Goal: Information Seeking & Learning: Compare options

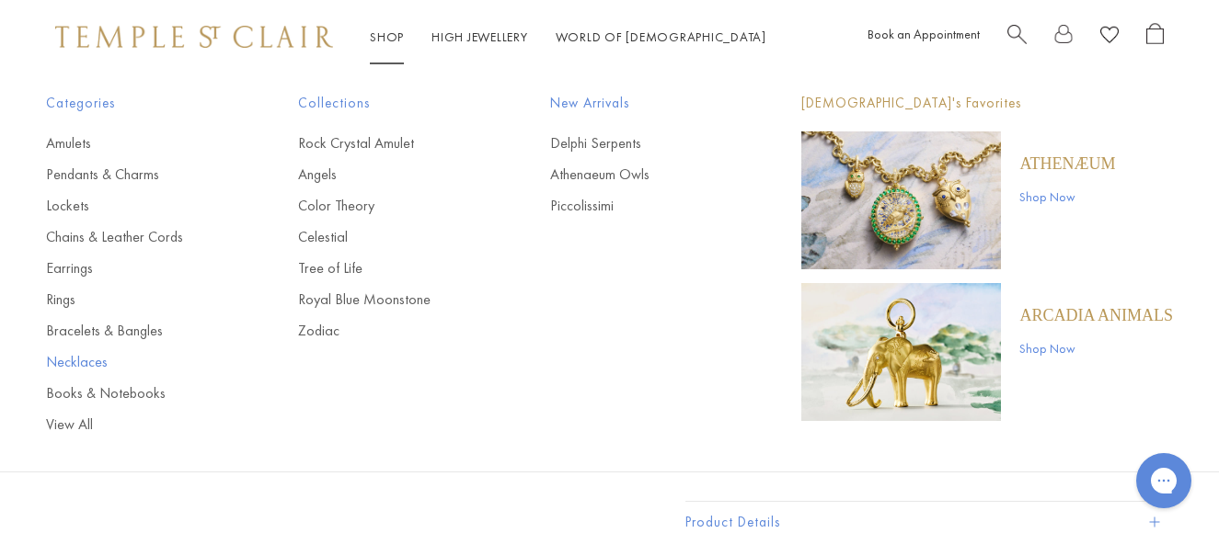
click at [96, 364] on link "Necklaces" at bounding box center [135, 362] width 178 height 20
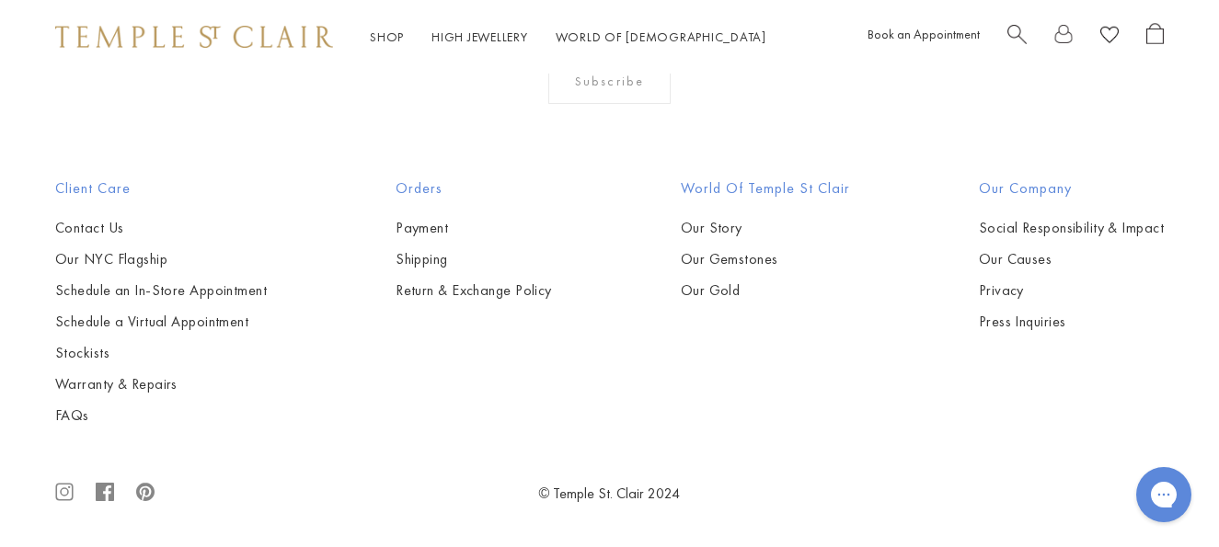
scroll to position [4874, 0]
click at [0, 0] on img at bounding box center [0, 0] width 0 height 0
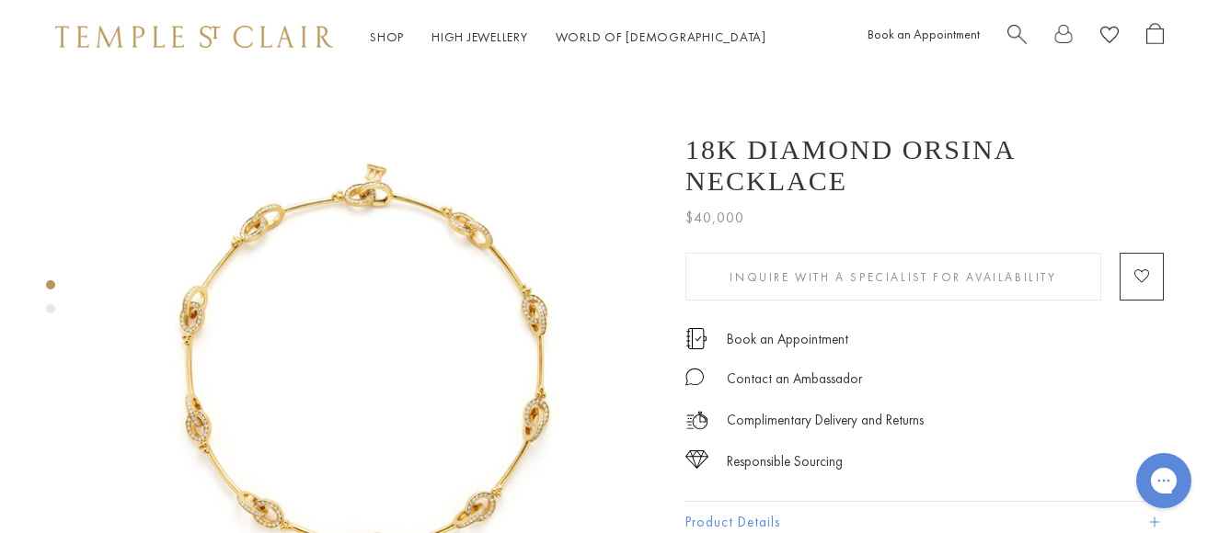
click at [478, 294] on img at bounding box center [375, 359] width 566 height 571
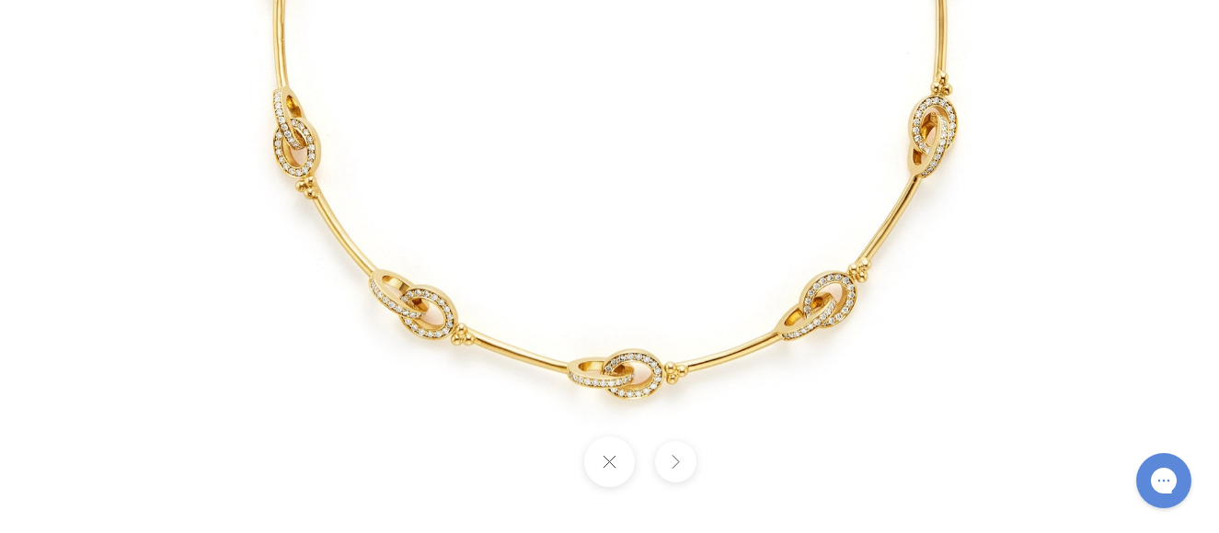
drag, startPoint x: 425, startPoint y: 229, endPoint x: 488, endPoint y: -24, distance: 260.7
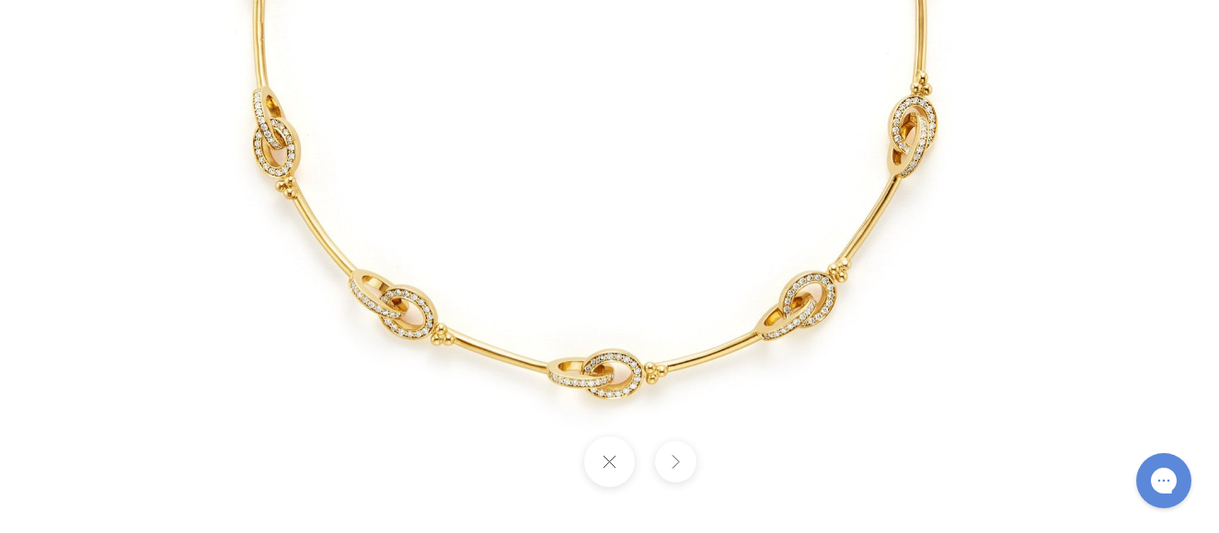
click at [616, 463] on button at bounding box center [609, 462] width 51 height 51
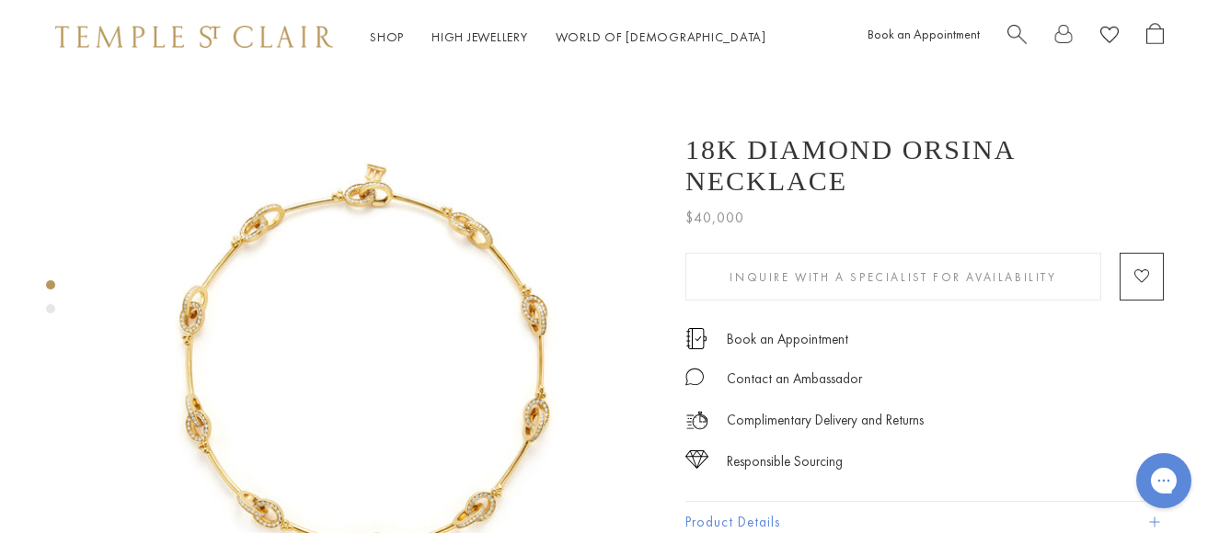
click at [487, 413] on img at bounding box center [375, 359] width 566 height 571
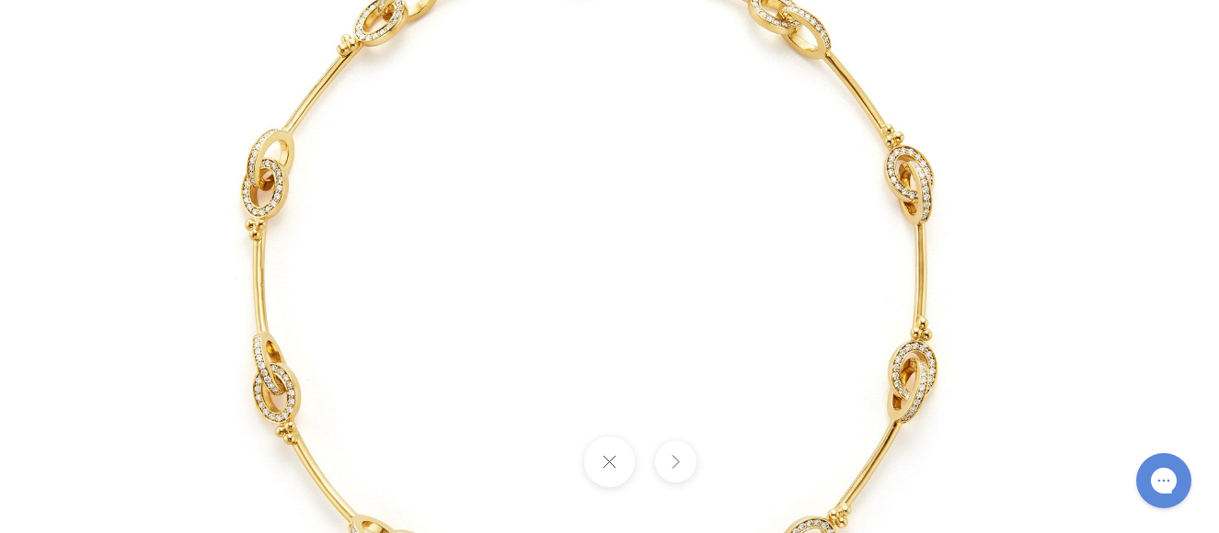
click at [487, 413] on img at bounding box center [608, 267] width 1065 height 1076
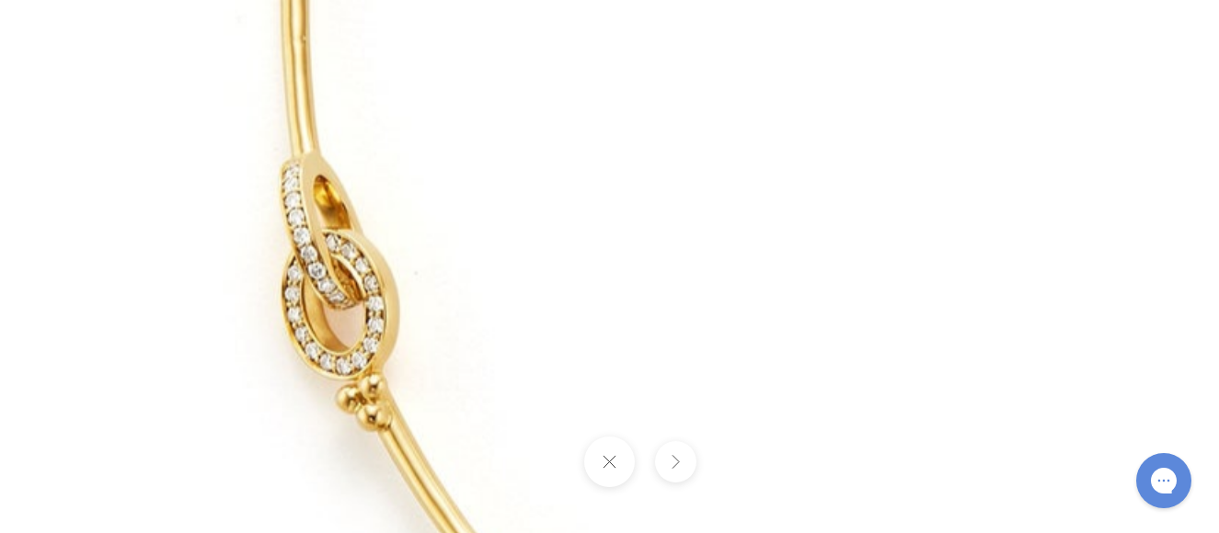
drag, startPoint x: 461, startPoint y: 396, endPoint x: 821, endPoint y: 336, distance: 365.6
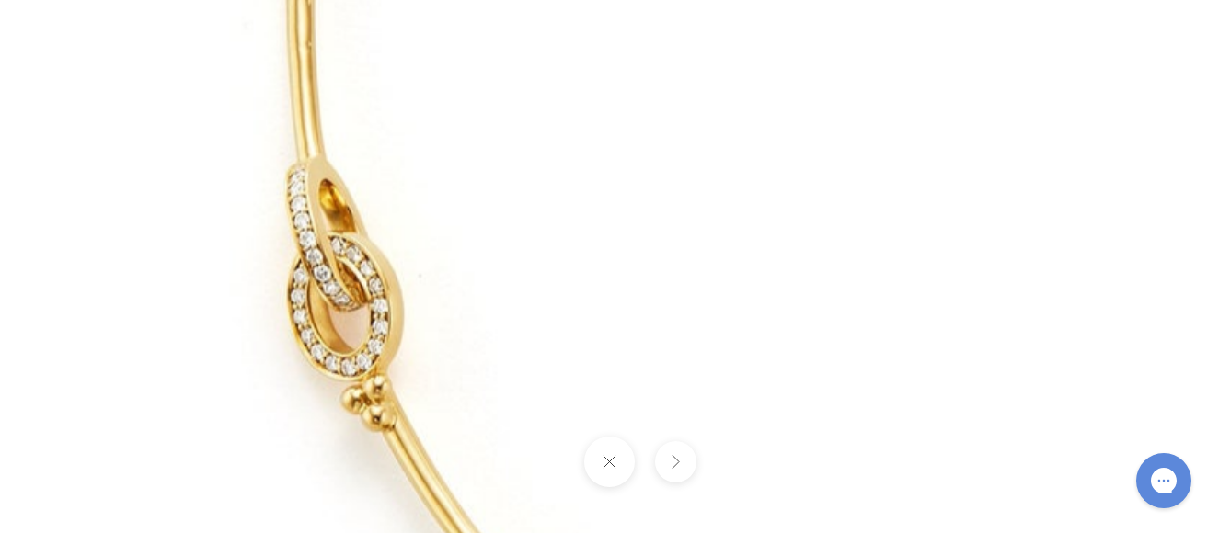
click at [821, 336] on img at bounding box center [1150, -1] width 2585 height 2611
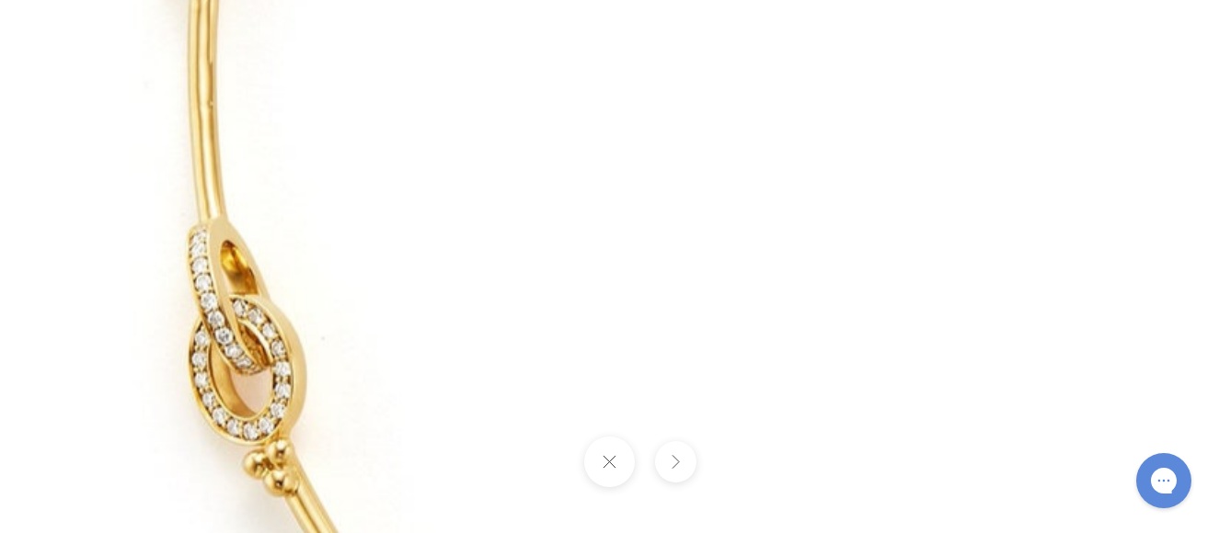
drag, startPoint x: 818, startPoint y: 336, endPoint x: 653, endPoint y: 446, distance: 198.9
click at [653, 457] on div at bounding box center [609, 266] width 1219 height 533
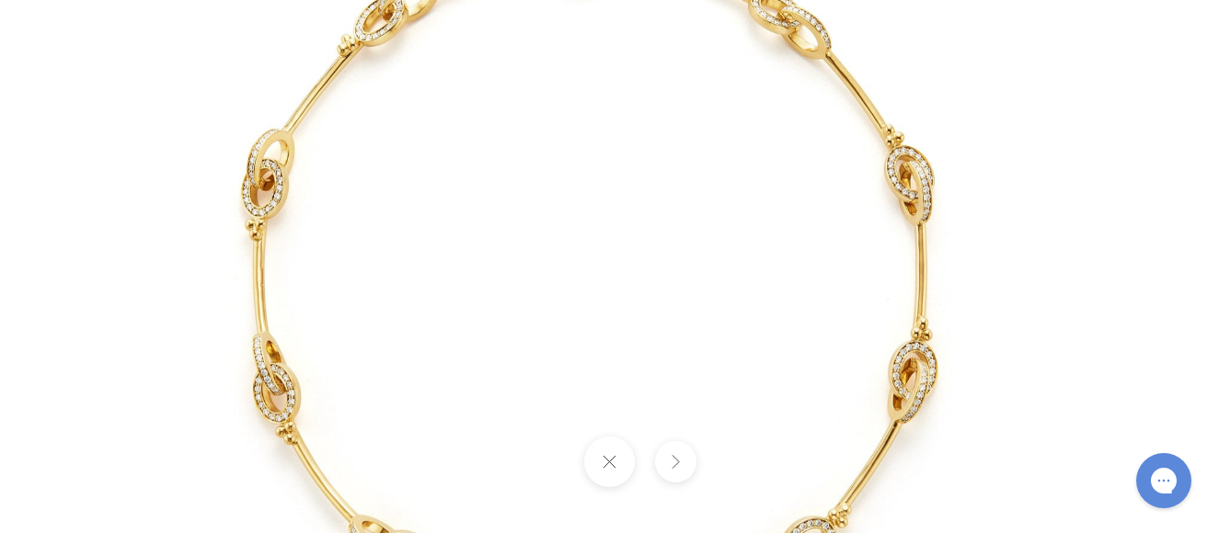
click at [609, 467] on button at bounding box center [609, 462] width 51 height 51
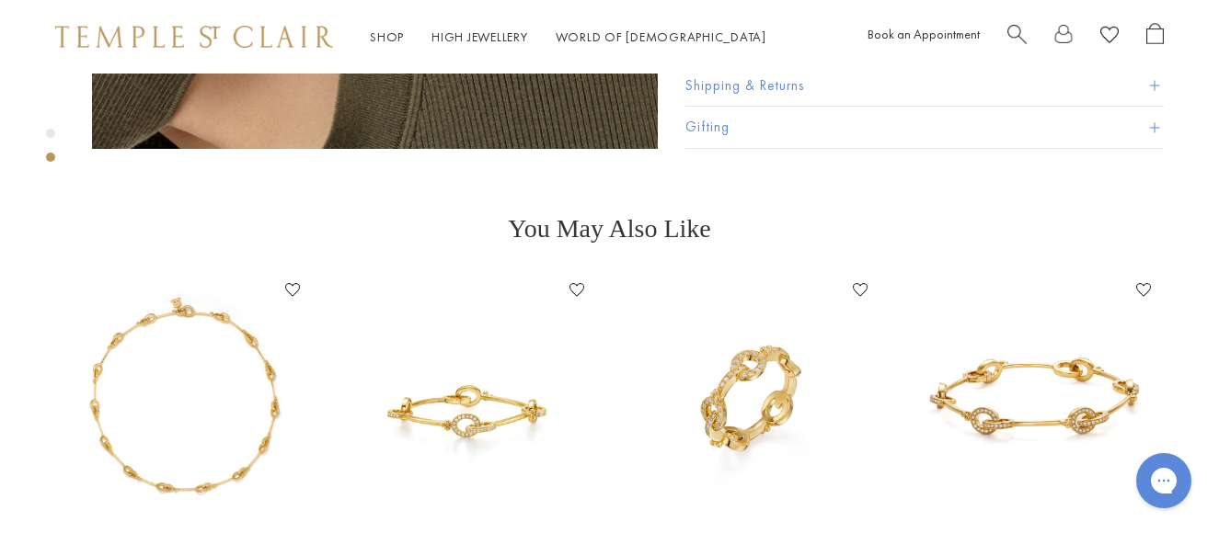
scroll to position [1104, 0]
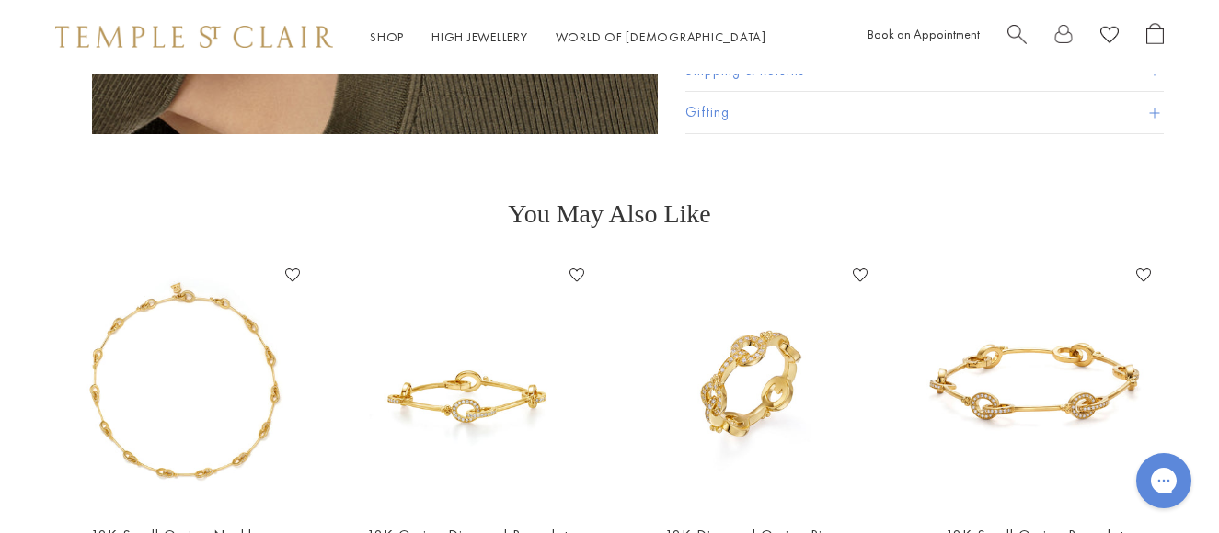
click at [489, 383] on img at bounding box center [467, 384] width 246 height 246
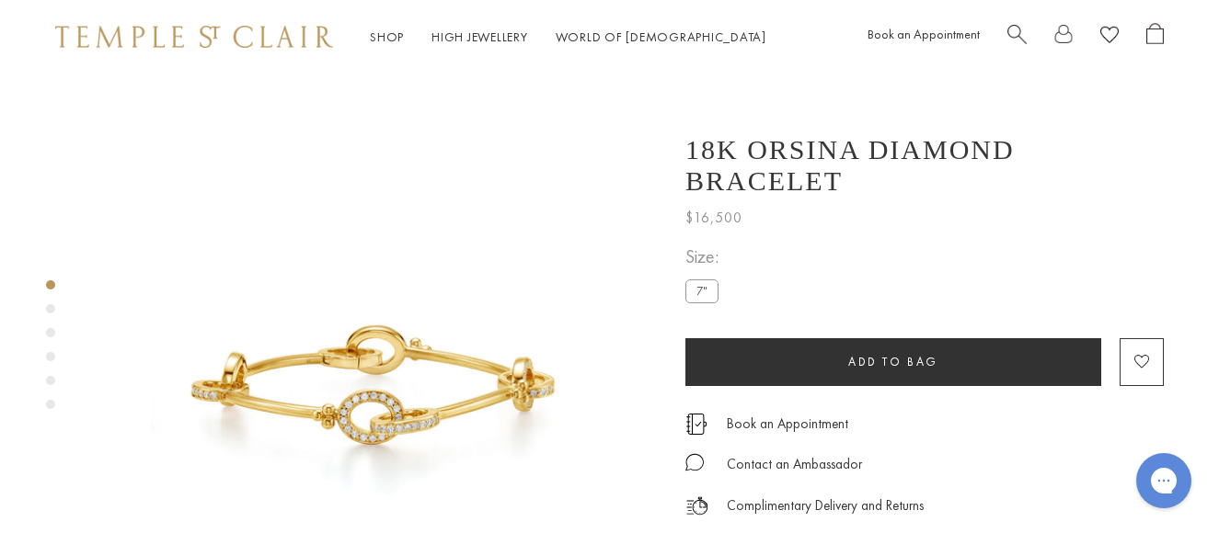
click at [383, 402] on img at bounding box center [375, 357] width 566 height 566
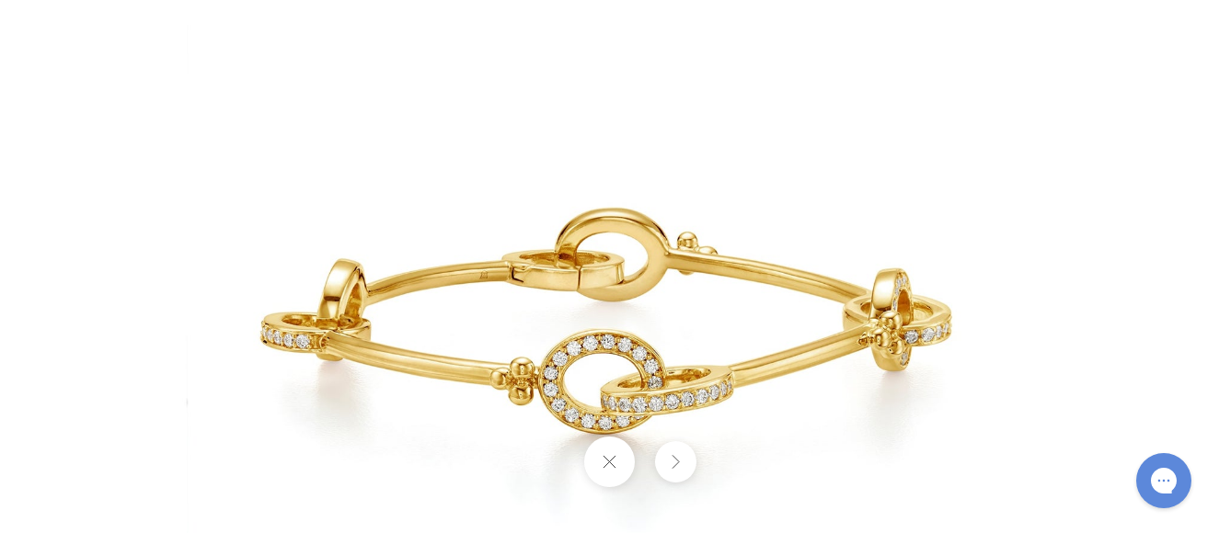
click at [1066, 143] on img at bounding box center [610, 267] width 1076 height 1076
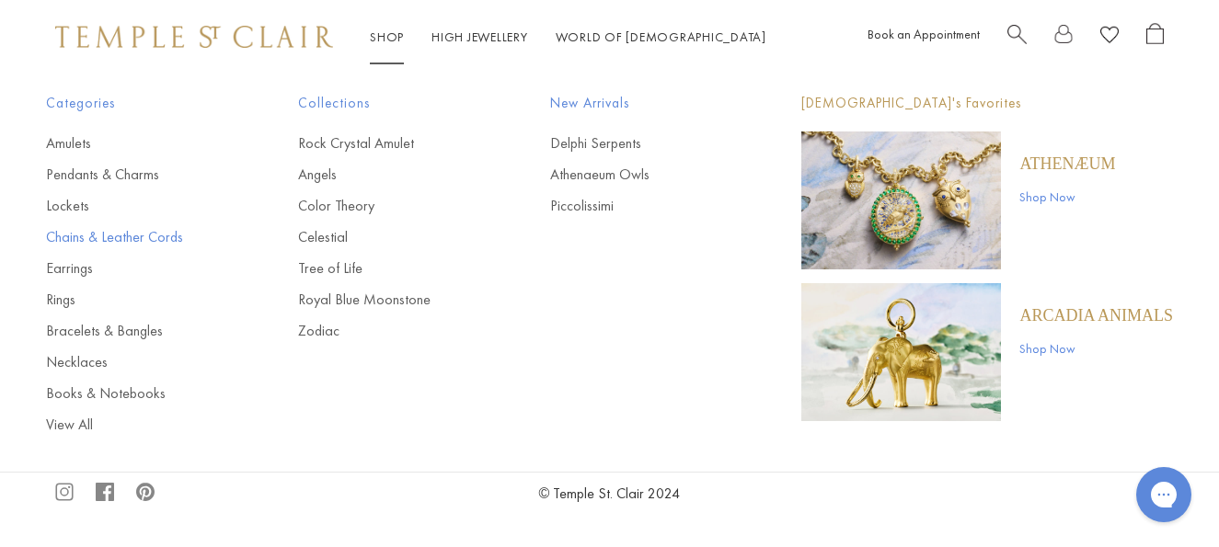
click at [113, 233] on link "Chains & Leather Cords" at bounding box center [135, 237] width 178 height 20
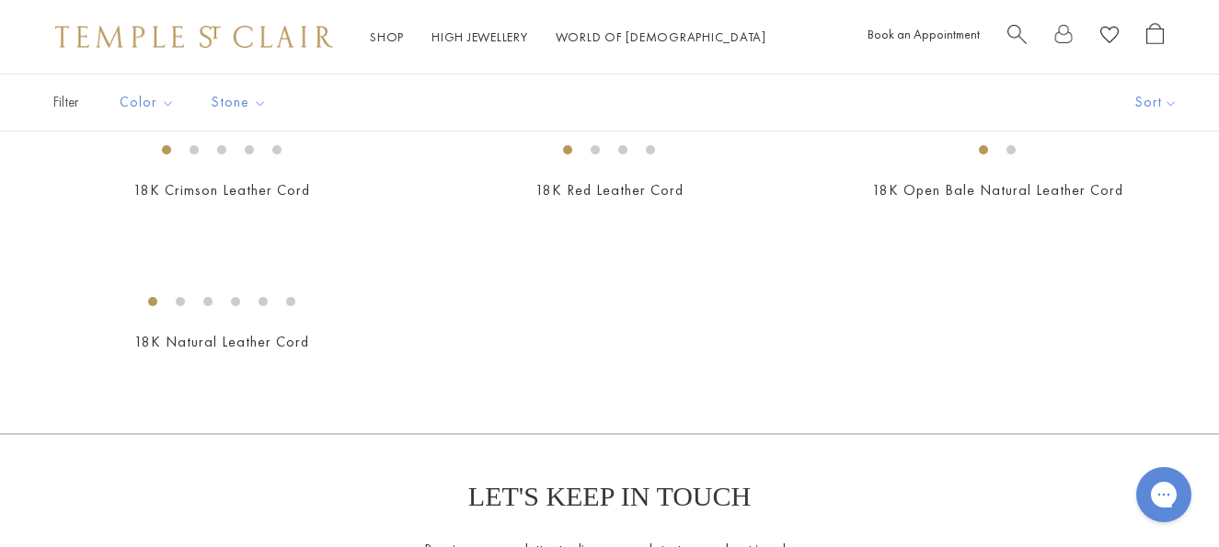
scroll to position [1196, 0]
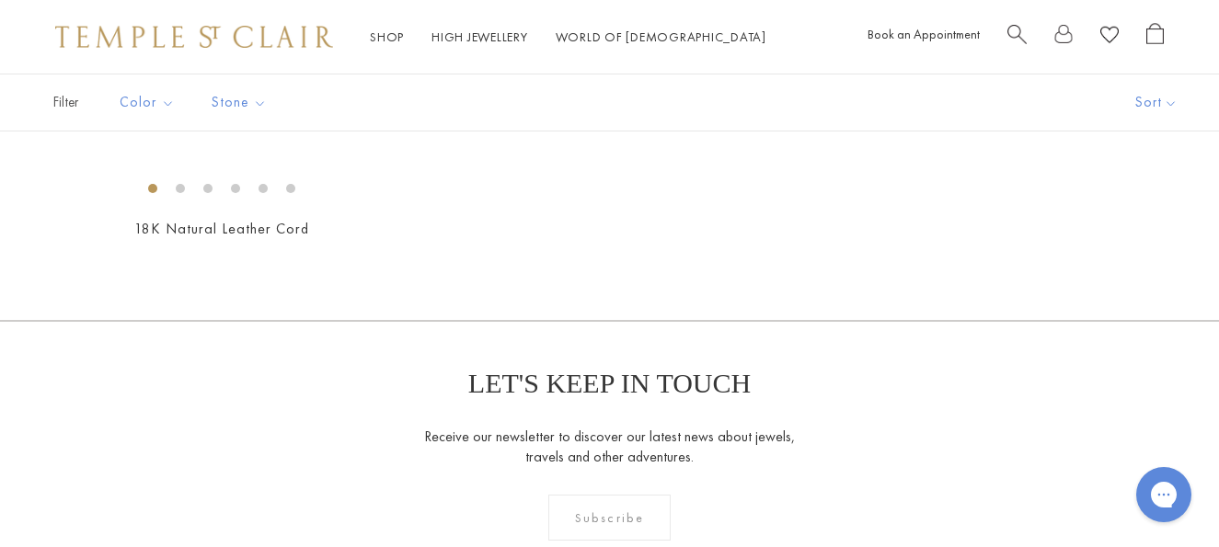
click at [0, 0] on img at bounding box center [0, 0] width 0 height 0
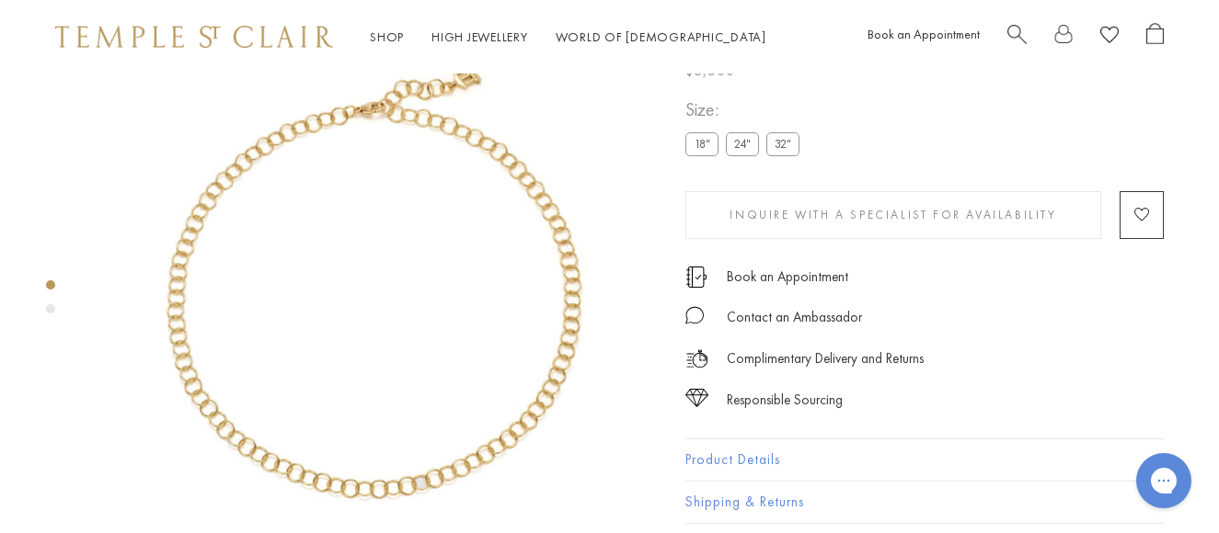
click at [747, 149] on label "24"" at bounding box center [742, 143] width 33 height 23
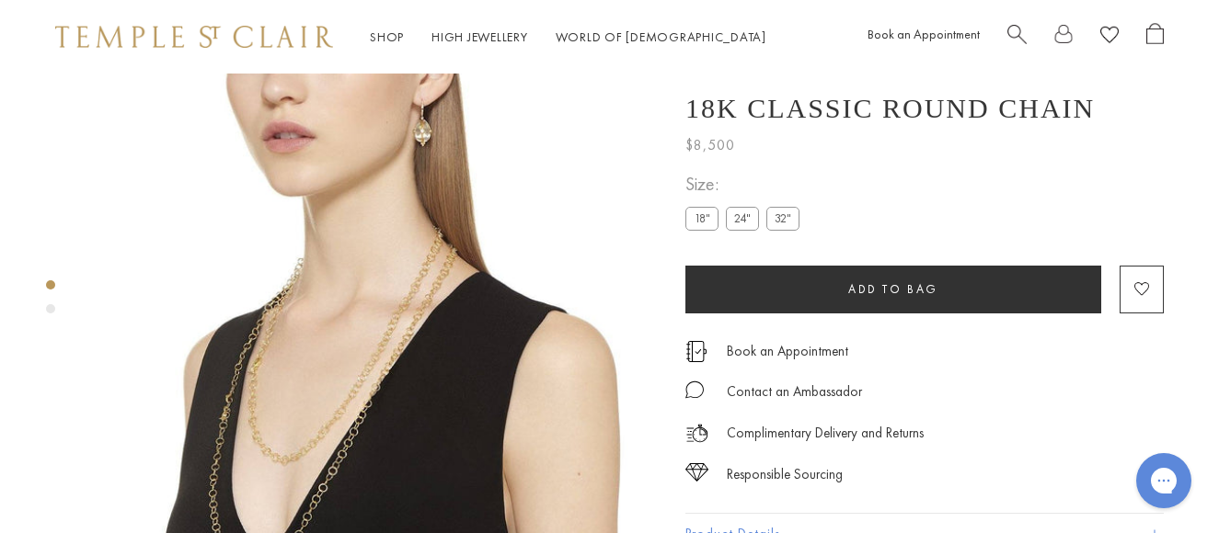
click at [784, 231] on label "32"" at bounding box center [782, 219] width 33 height 23
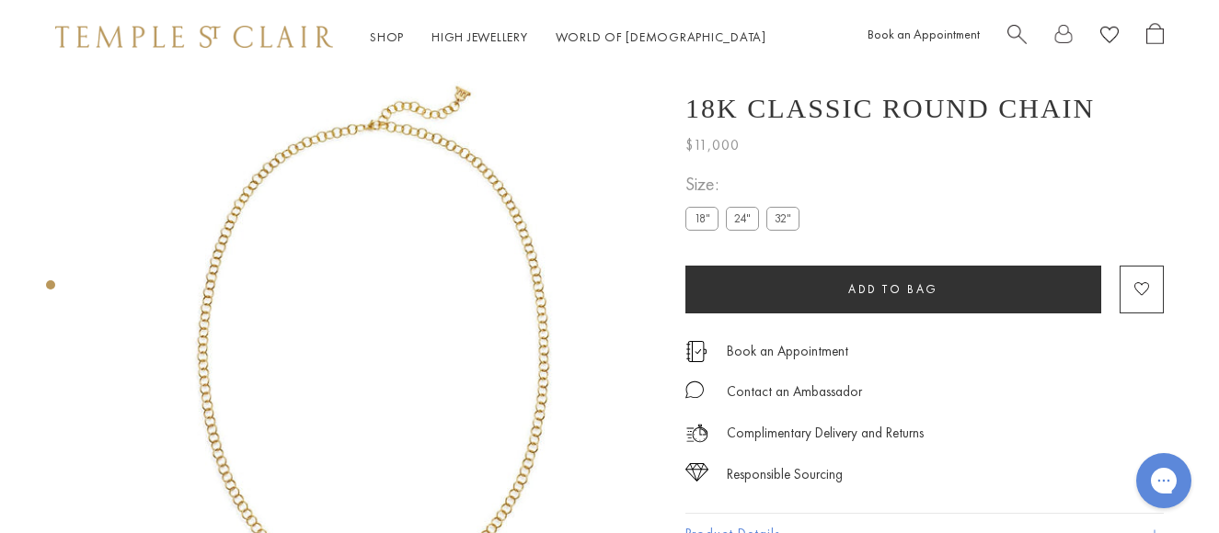
click at [747, 223] on label "24"" at bounding box center [742, 219] width 33 height 23
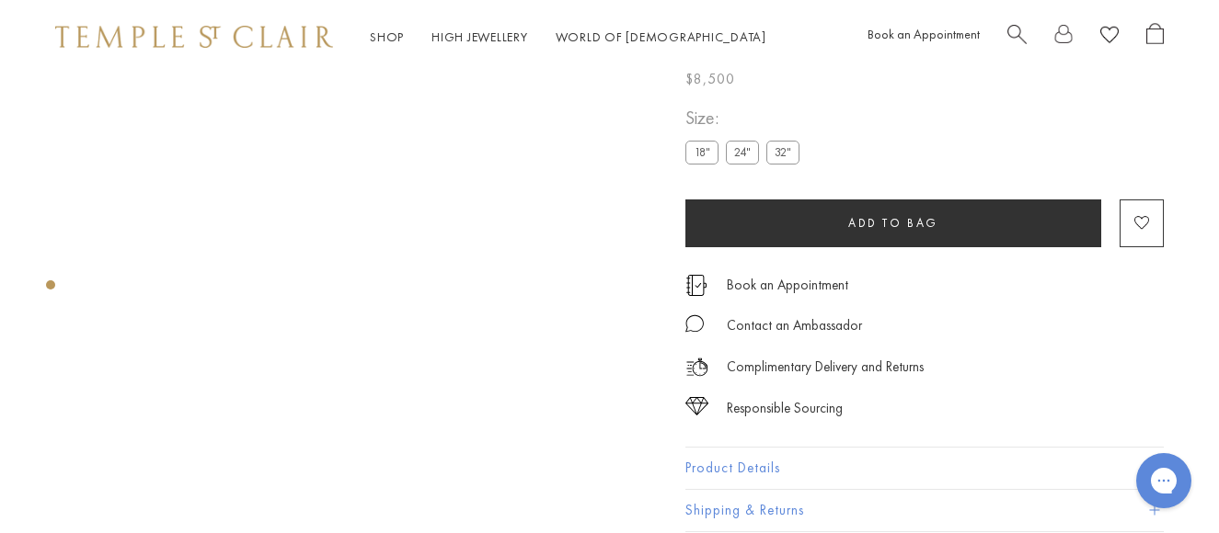
scroll to position [74, 0]
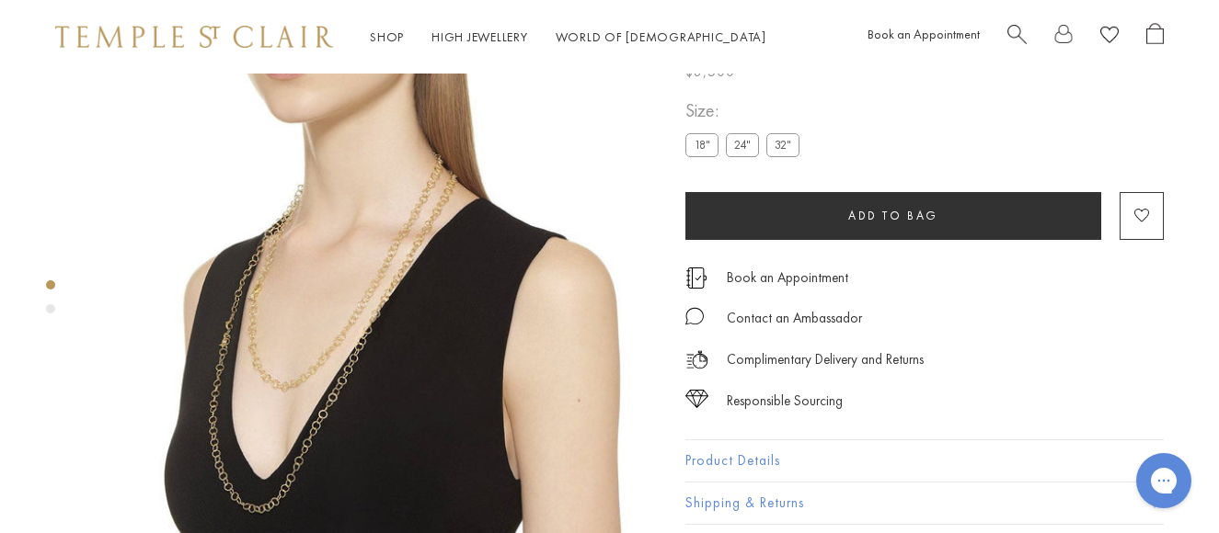
click at [584, 52] on div "Shop Shop Categories Amulets Pendants & Charms Lockets Chains & Leather Cords E…" at bounding box center [609, 37] width 1219 height 74
click at [288, 452] on img at bounding box center [375, 283] width 566 height 566
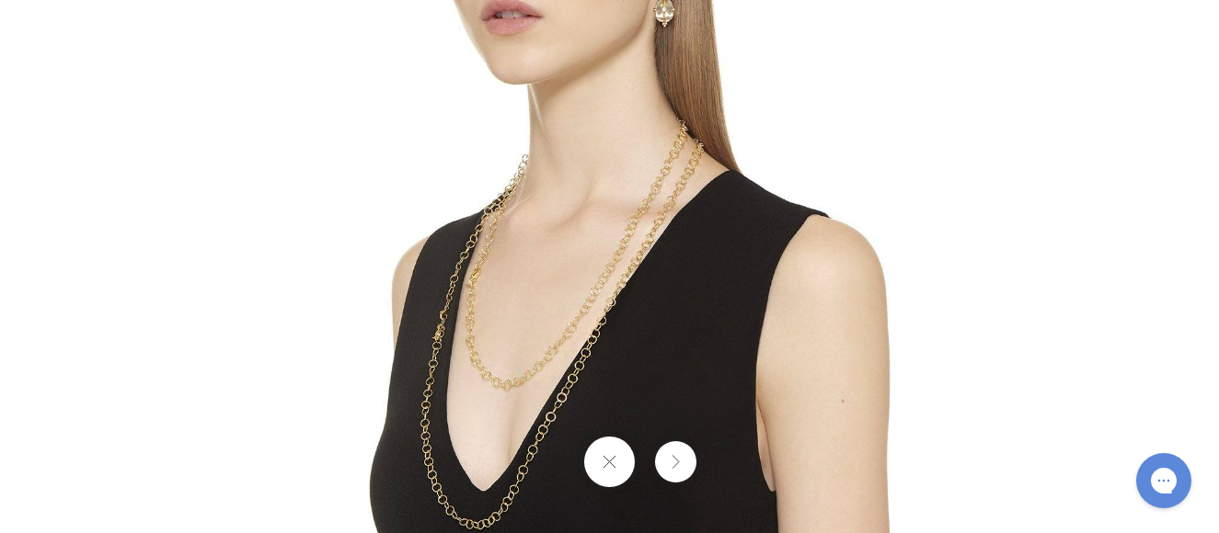
click at [567, 406] on img at bounding box center [610, 267] width 646 height 646
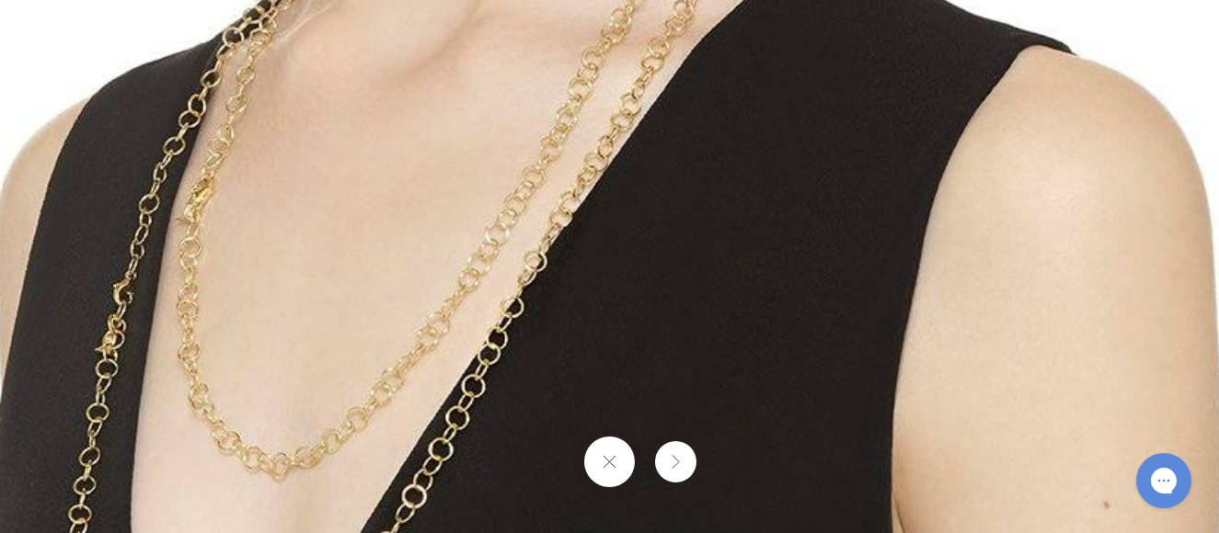
drag, startPoint x: 561, startPoint y: 406, endPoint x: 420, endPoint y: 489, distance: 163.2
click at [420, 489] on img at bounding box center [532, 173] width 1589 height 1589
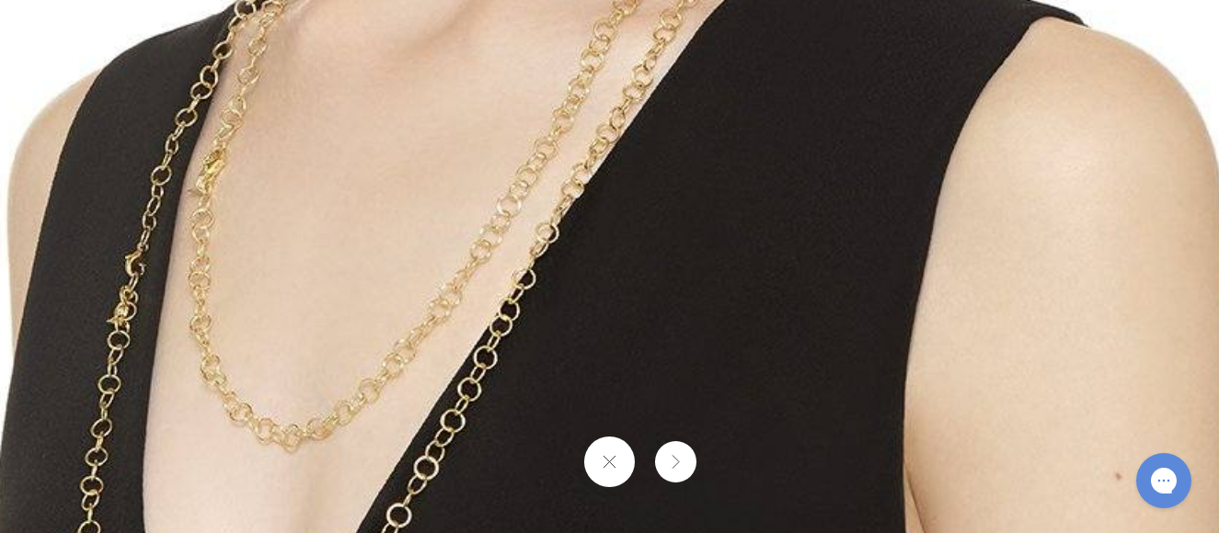
click at [614, 474] on button at bounding box center [609, 462] width 51 height 51
click at [612, 468] on button at bounding box center [609, 462] width 51 height 51
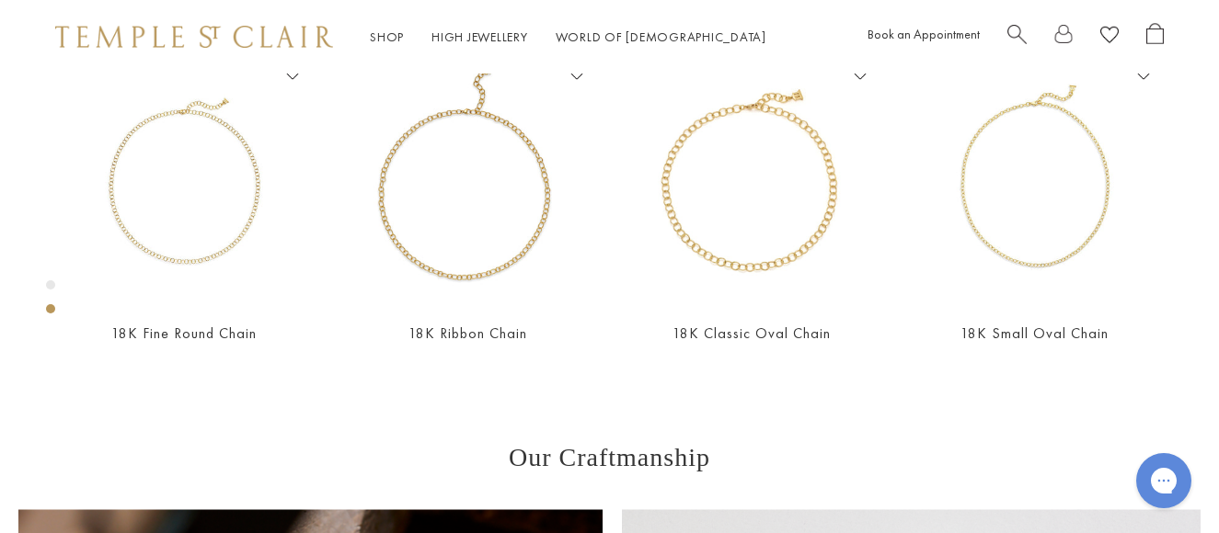
scroll to position [809, 0]
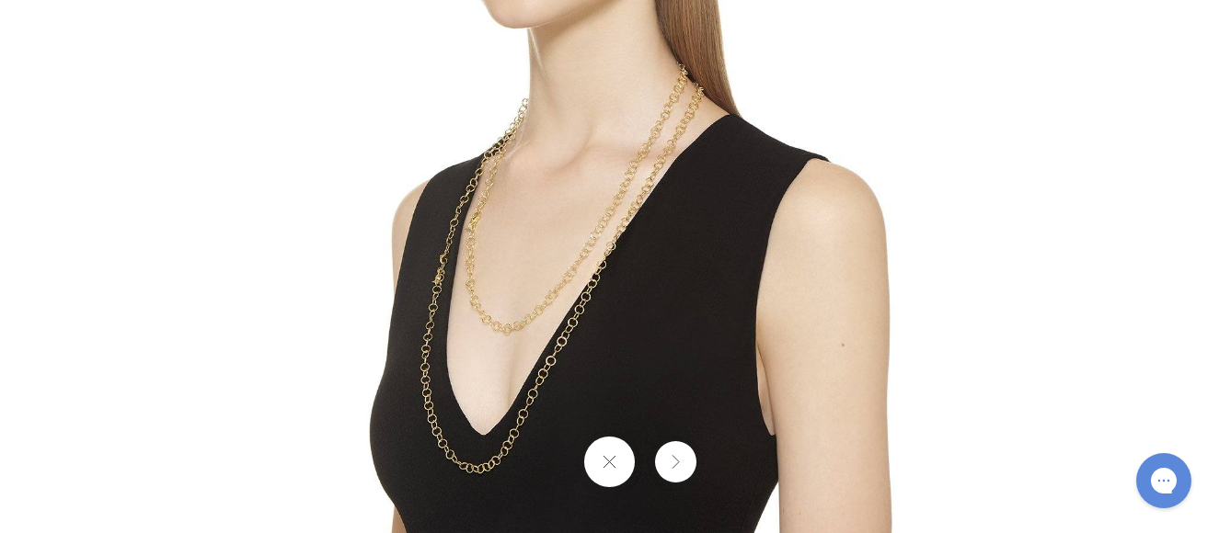
click at [606, 474] on button at bounding box center [609, 462] width 51 height 51
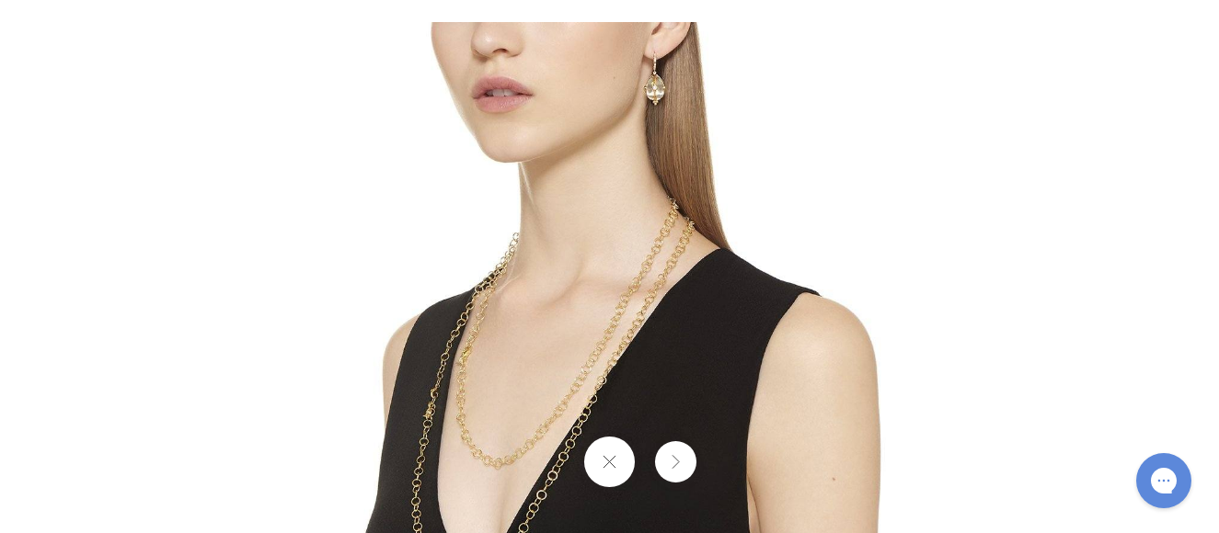
drag, startPoint x: 542, startPoint y: 372, endPoint x: 490, endPoint y: 538, distance: 174.2
click at [490, 532] on html "Skip to content Shop Categories Amulets Pendants & Charms Lockets Chains & Leat…" at bounding box center [609, 419] width 1219 height 2456
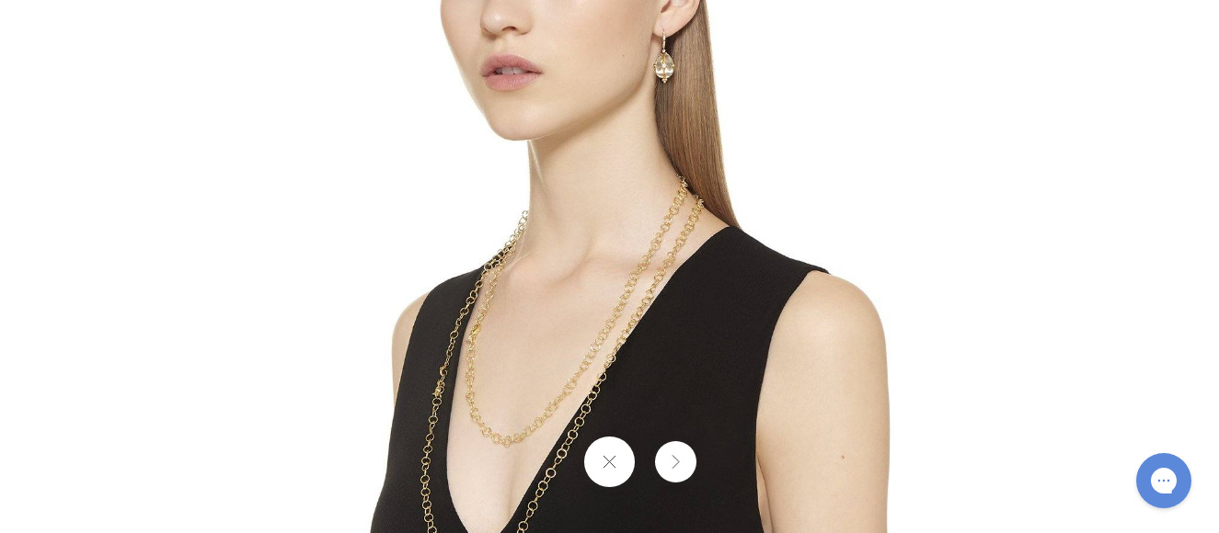
click at [604, 463] on button at bounding box center [609, 462] width 51 height 51
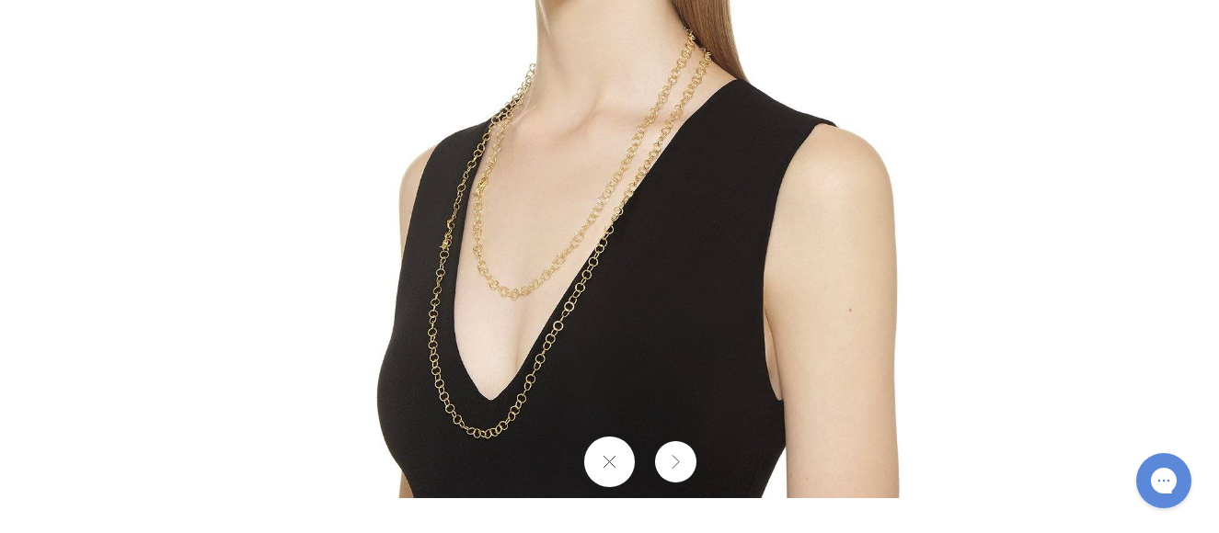
drag, startPoint x: 453, startPoint y: 366, endPoint x: 507, endPoint y: -57, distance: 426.4
click at [507, 0] on html "Skip to content Shop Categories Amulets Pendants & Charms Lockets Chains & Leat…" at bounding box center [609, 419] width 1219 height 2456
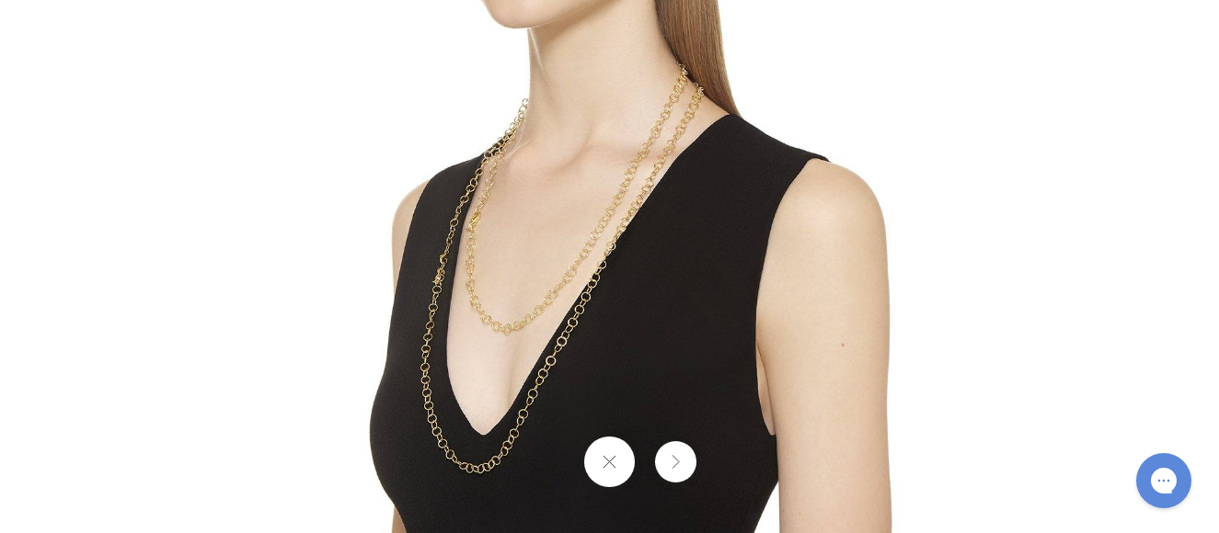
click at [608, 469] on button at bounding box center [609, 462] width 51 height 51
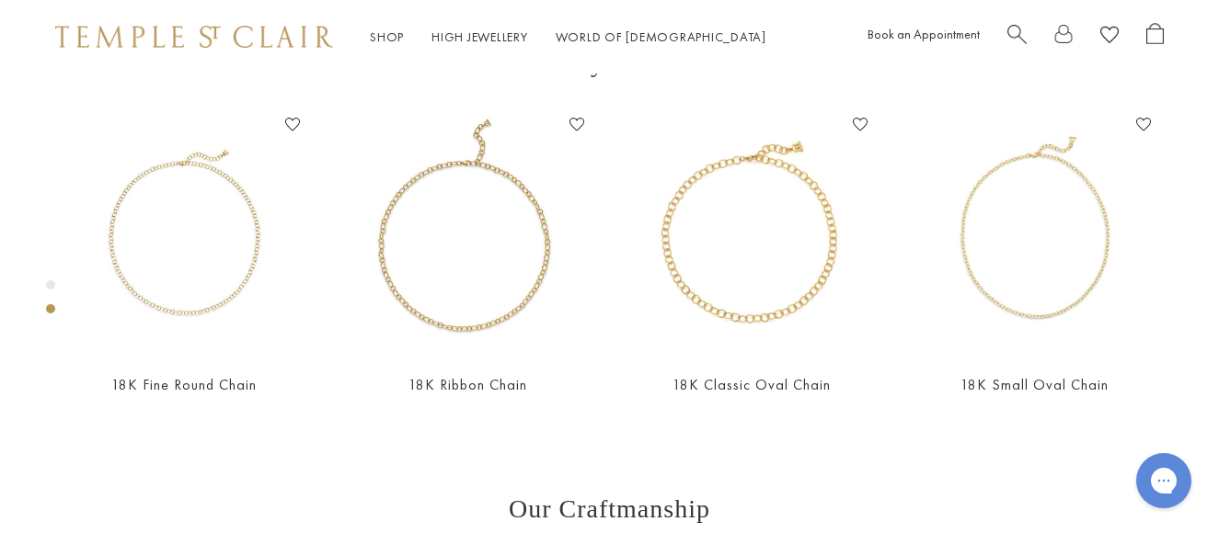
scroll to position [625, 0]
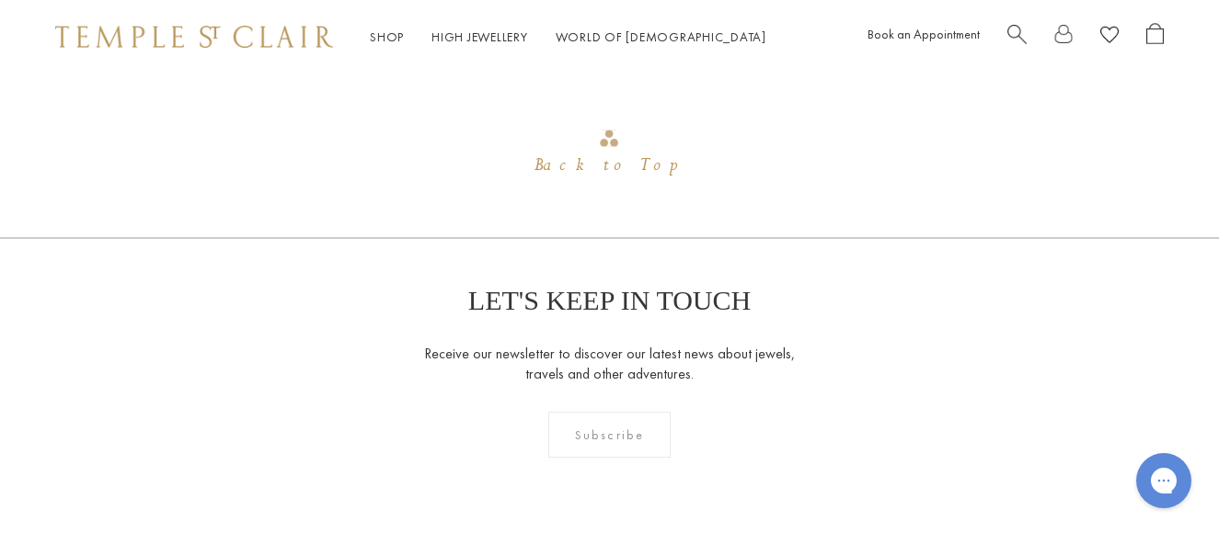
scroll to position [1478, 0]
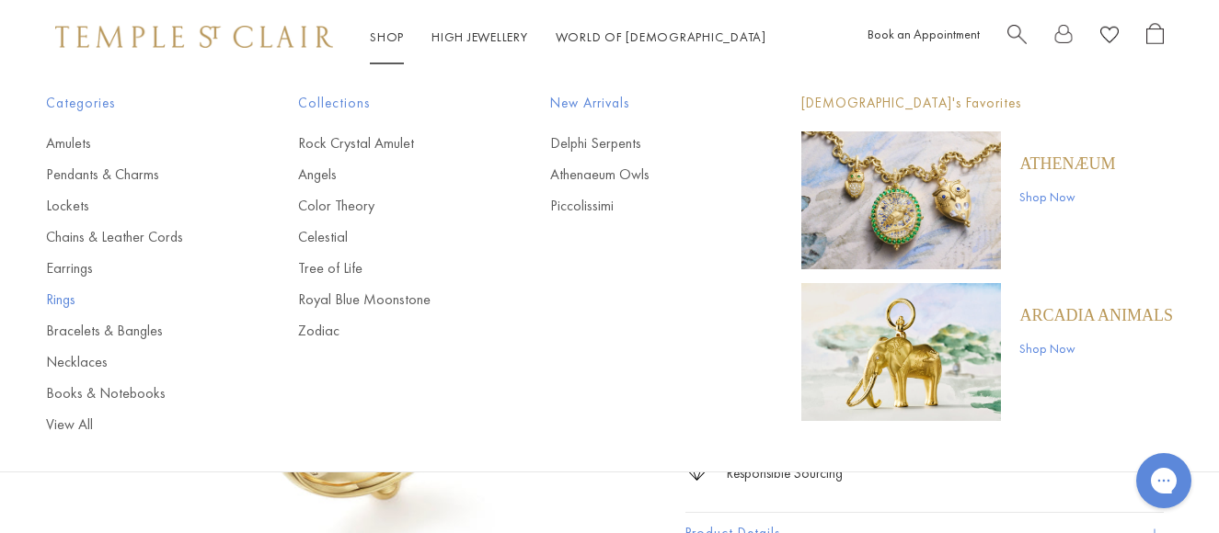
click at [58, 300] on link "Rings" at bounding box center [135, 300] width 178 height 20
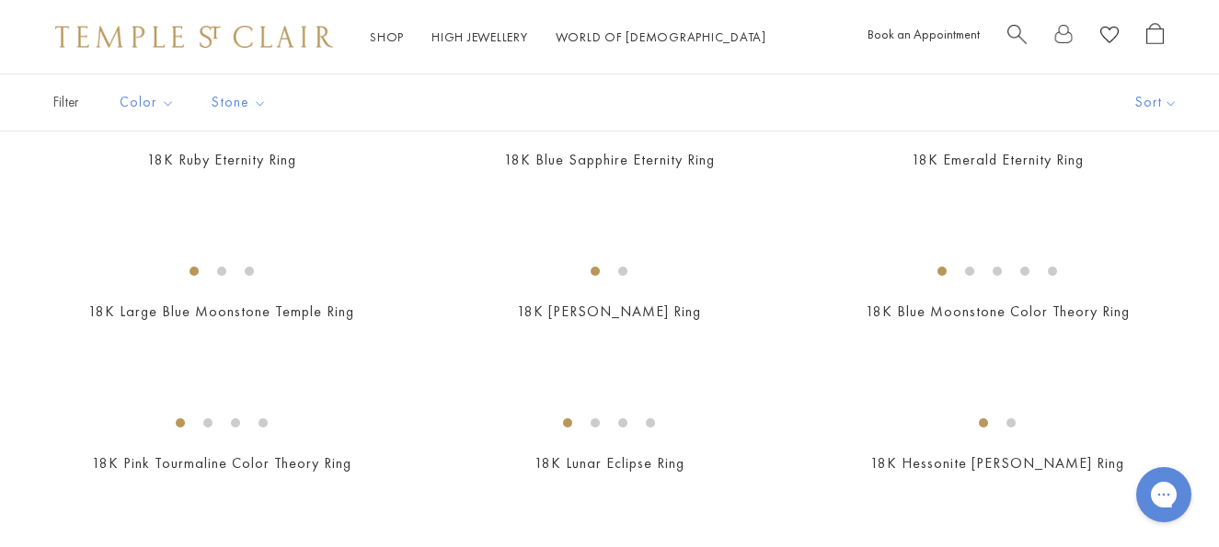
scroll to position [2115, 0]
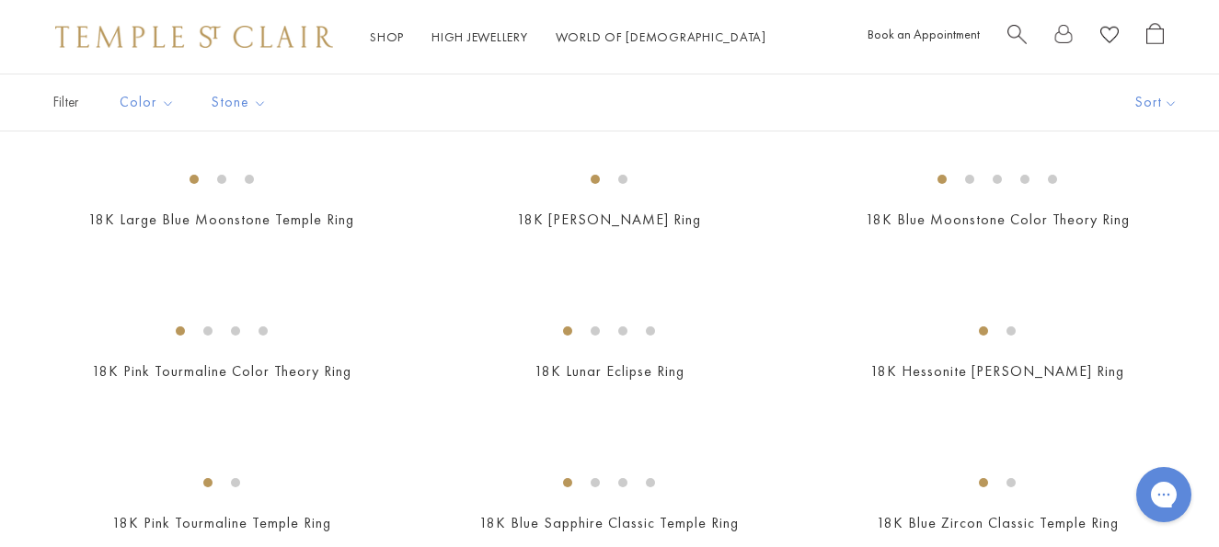
click at [0, 0] on img at bounding box center [0, 0] width 0 height 0
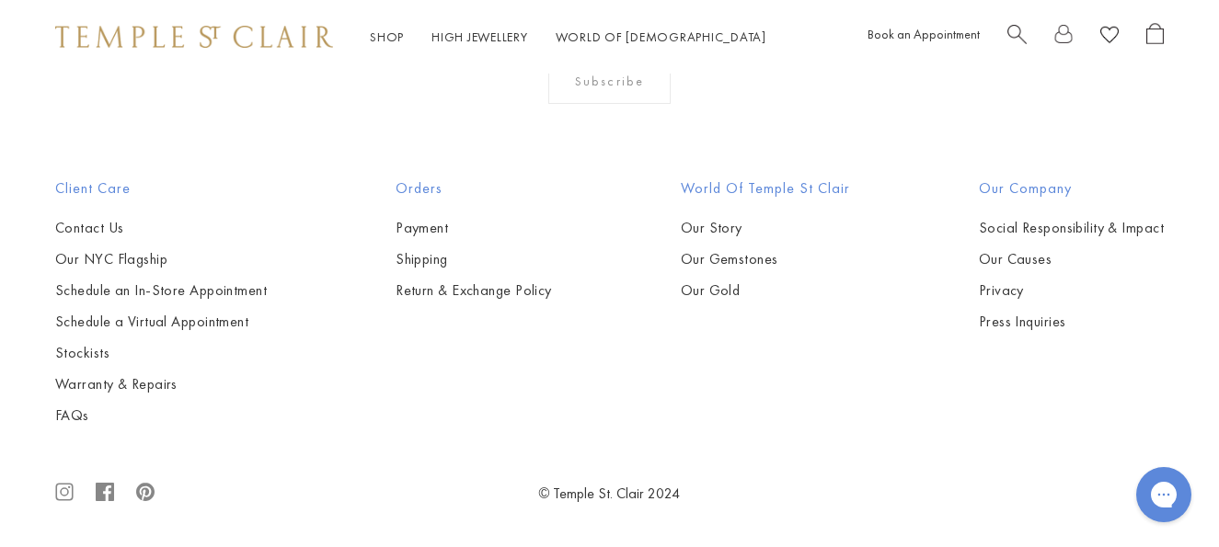
scroll to position [4955, 0]
click at [0, 0] on img at bounding box center [0, 0] width 0 height 0
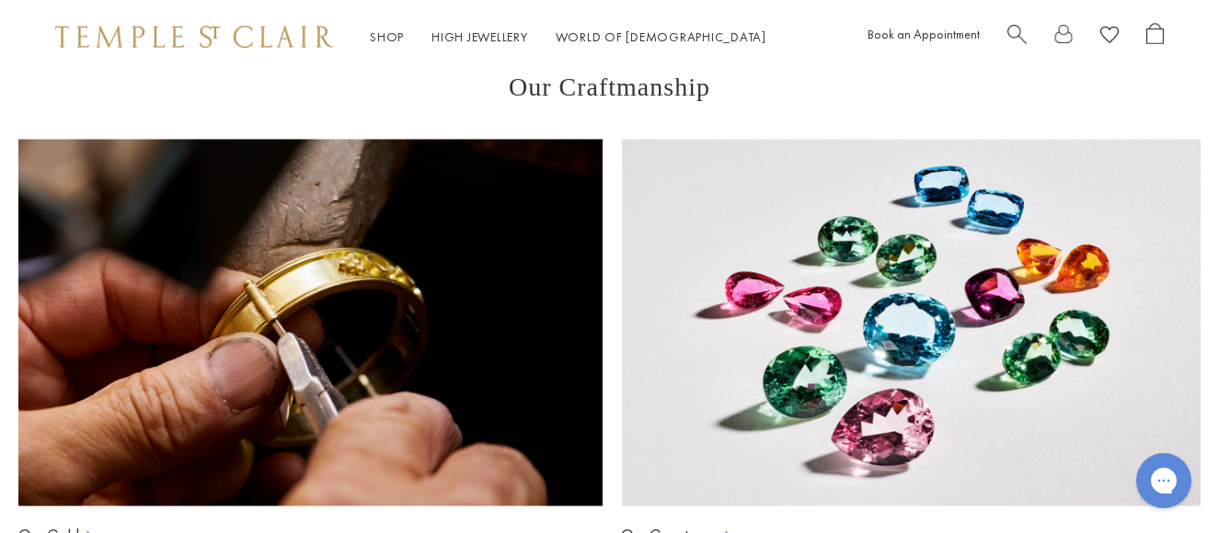
scroll to position [1104, 0]
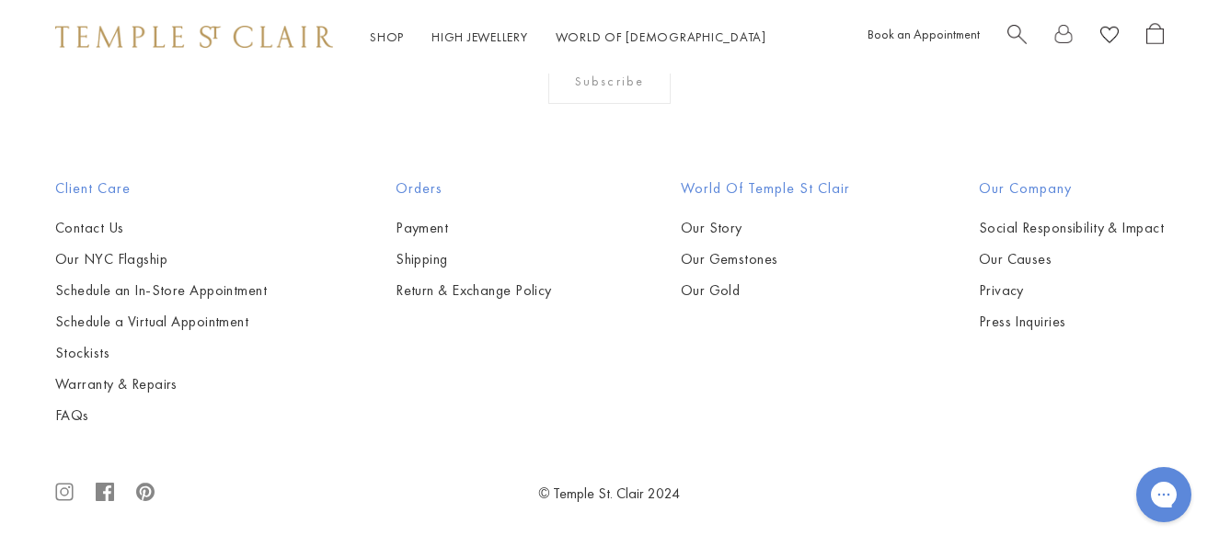
scroll to position [7517, 0]
click at [0, 0] on img at bounding box center [0, 0] width 0 height 0
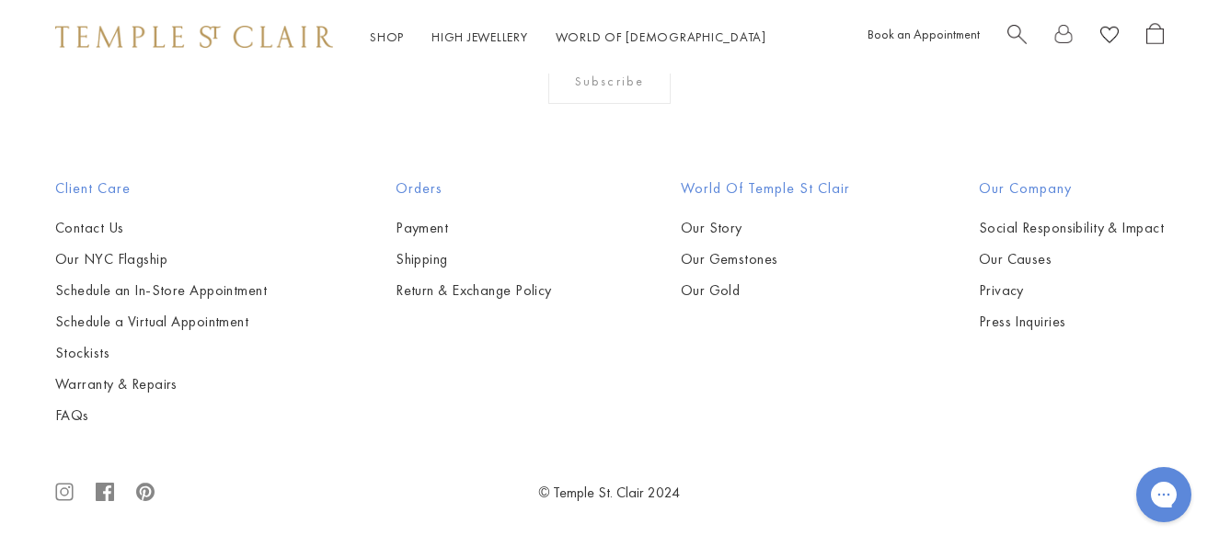
click at [0, 0] on img at bounding box center [0, 0] width 0 height 0
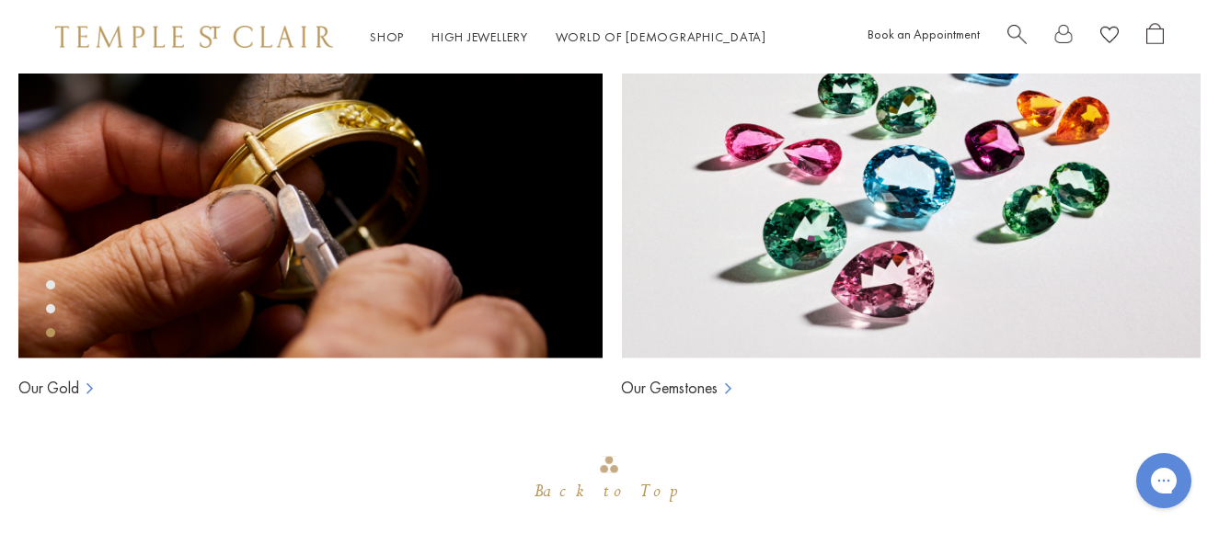
scroll to position [1269, 0]
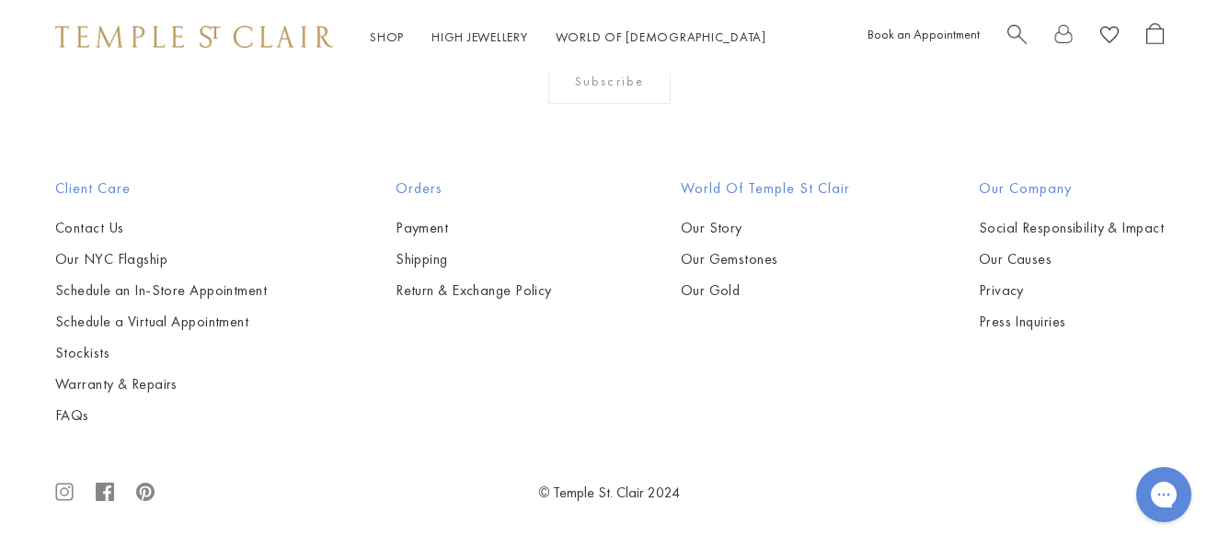
scroll to position [1655, 0]
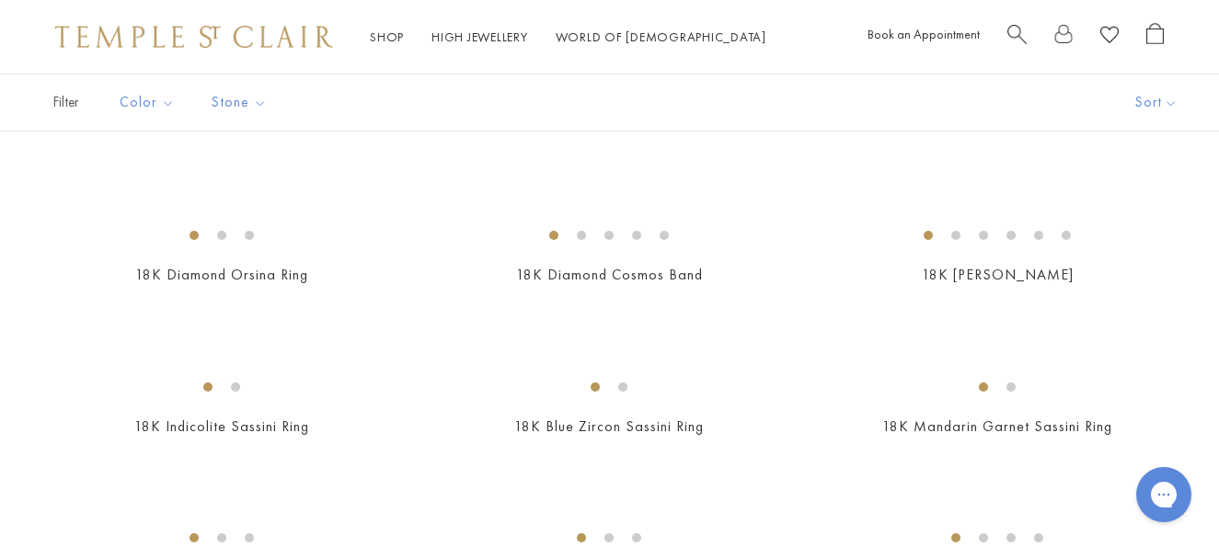
scroll to position [528, 0]
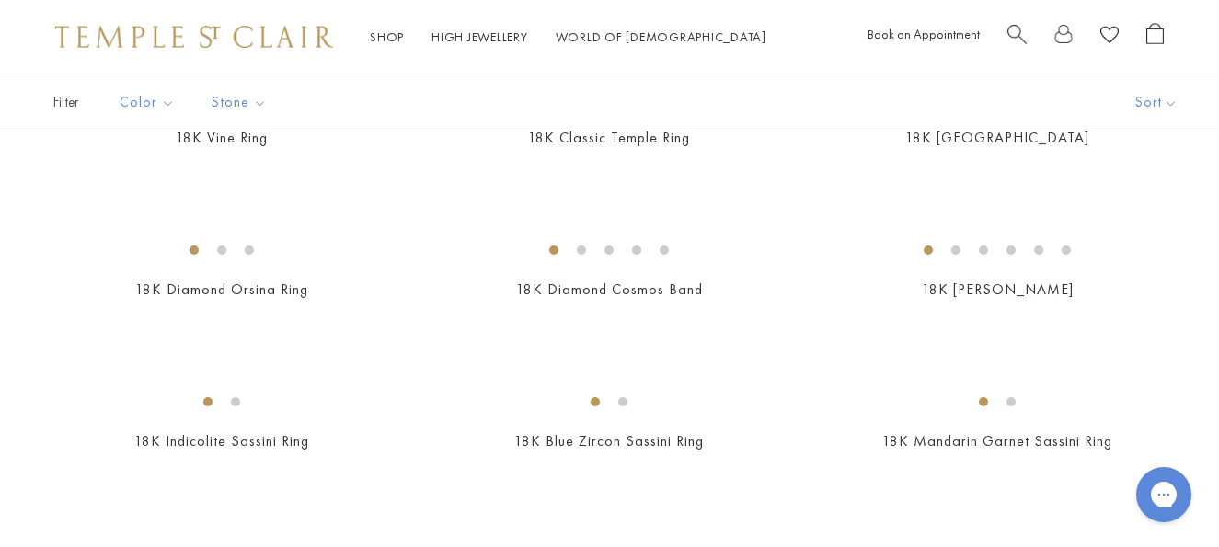
click at [0, 0] on img at bounding box center [0, 0] width 0 height 0
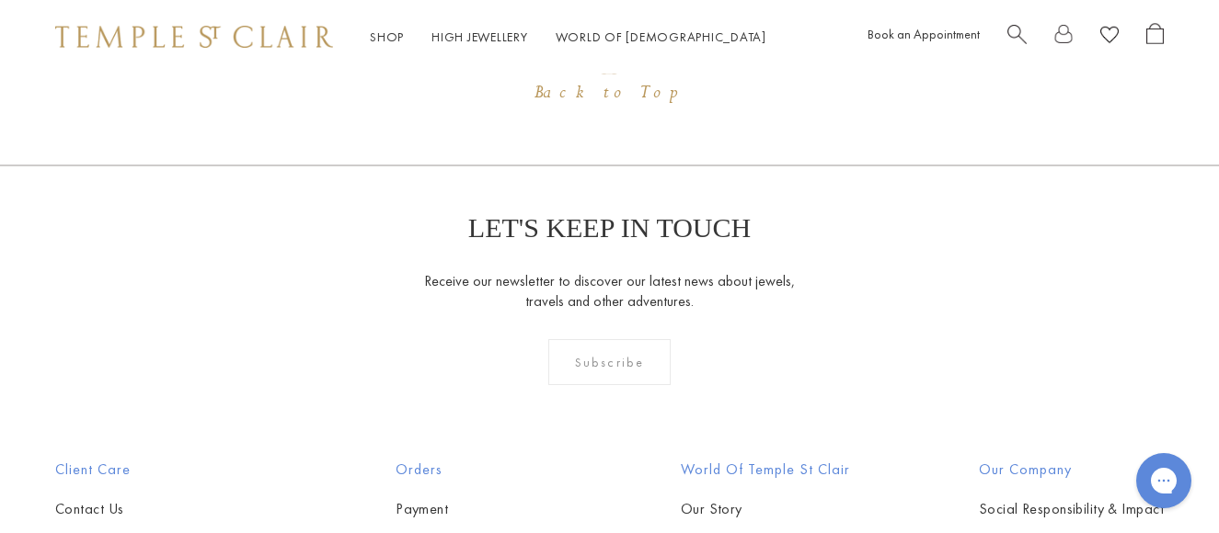
scroll to position [1637, 0]
